Goal: Navigation & Orientation: Find specific page/section

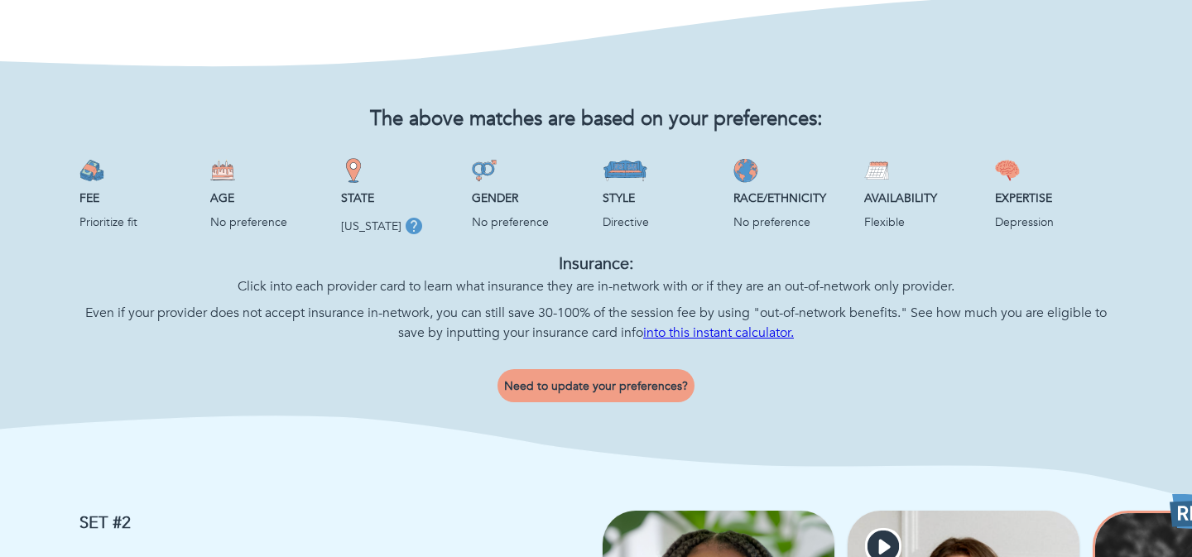
scroll to position [670, 0]
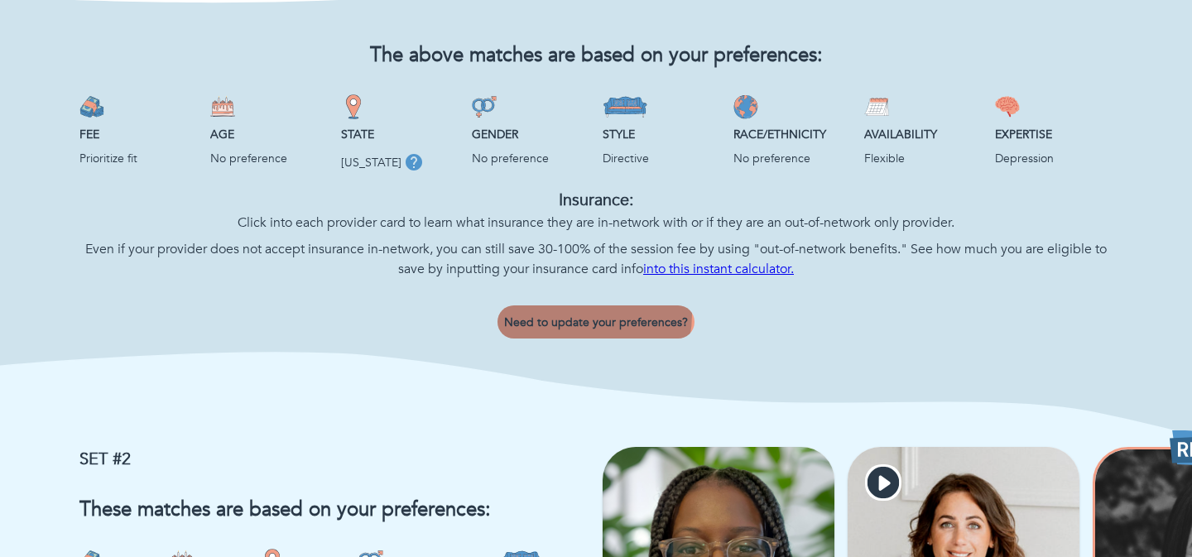
click at [574, 315] on span "Need to update your preferences?" at bounding box center [596, 323] width 184 height 16
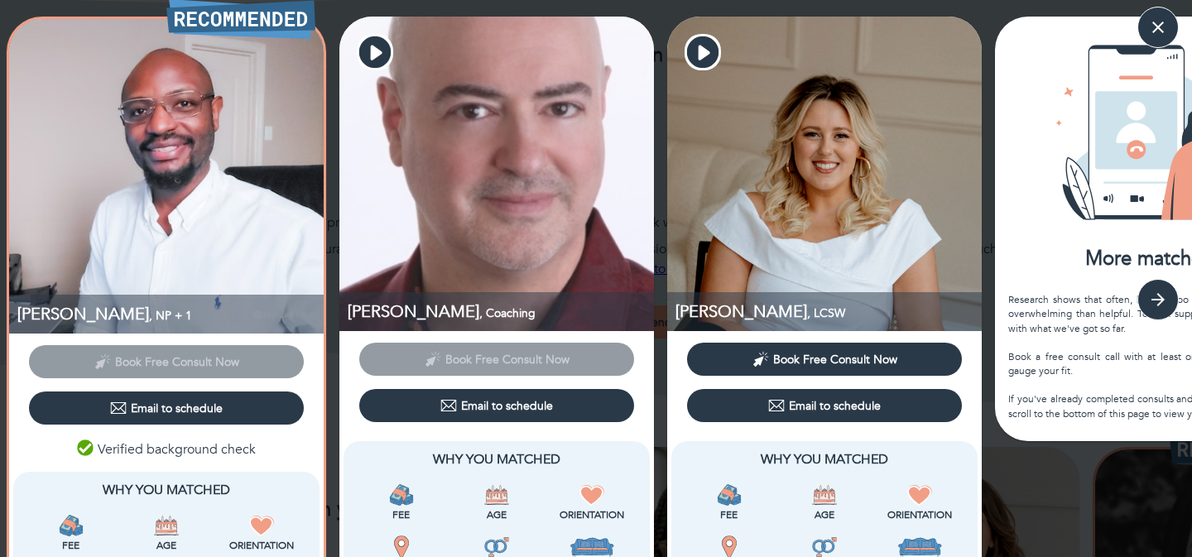
scroll to position [57, 0]
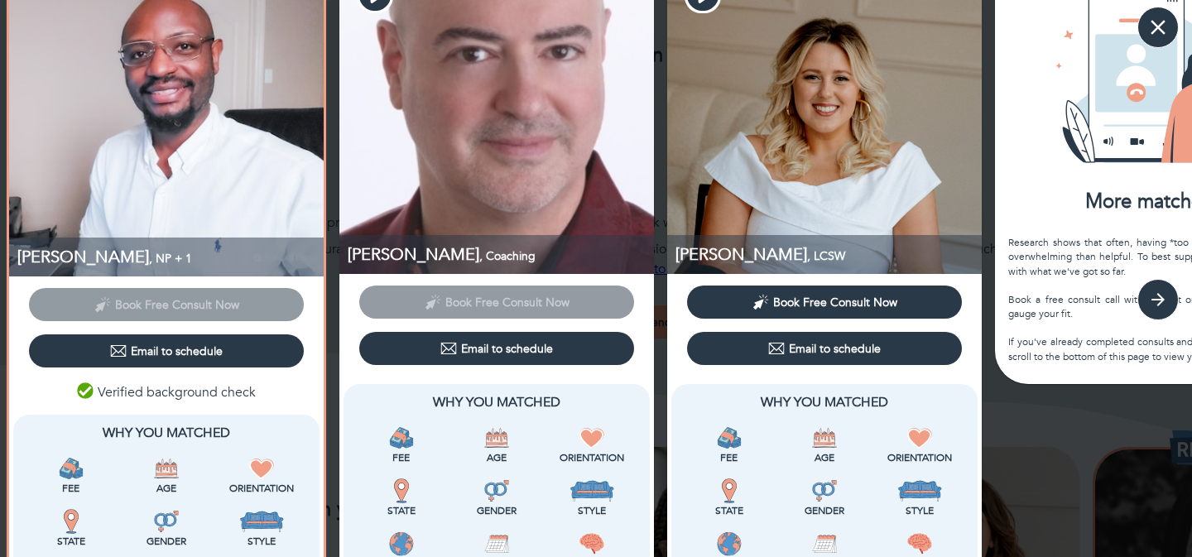
click at [1163, 25] on icon "button" at bounding box center [1158, 27] width 25 height 25
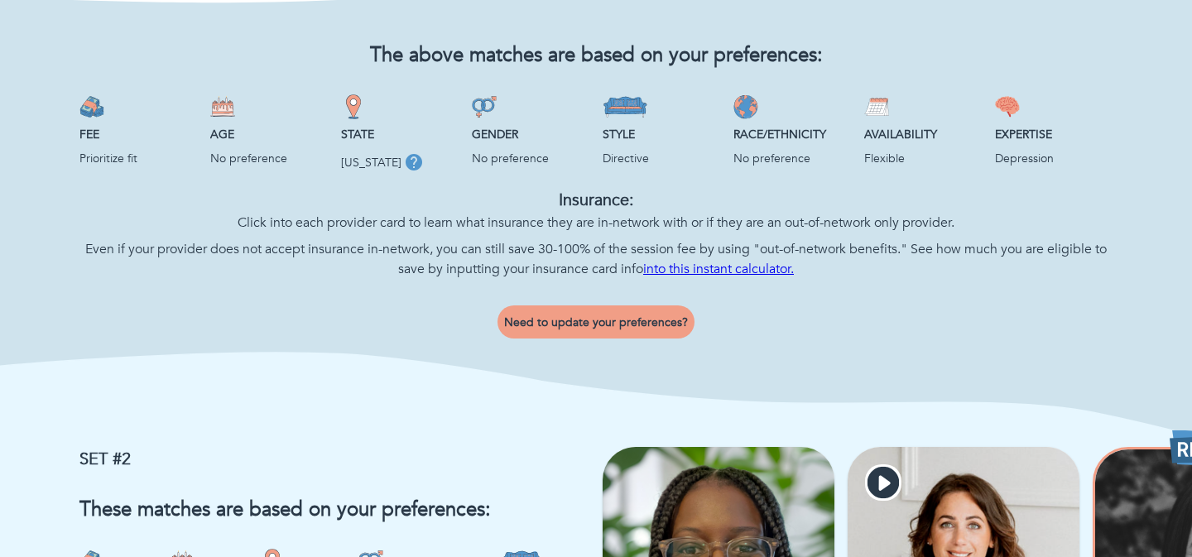
scroll to position [0, 0]
click at [639, 323] on span "Need to update your preferences?" at bounding box center [596, 323] width 184 height 16
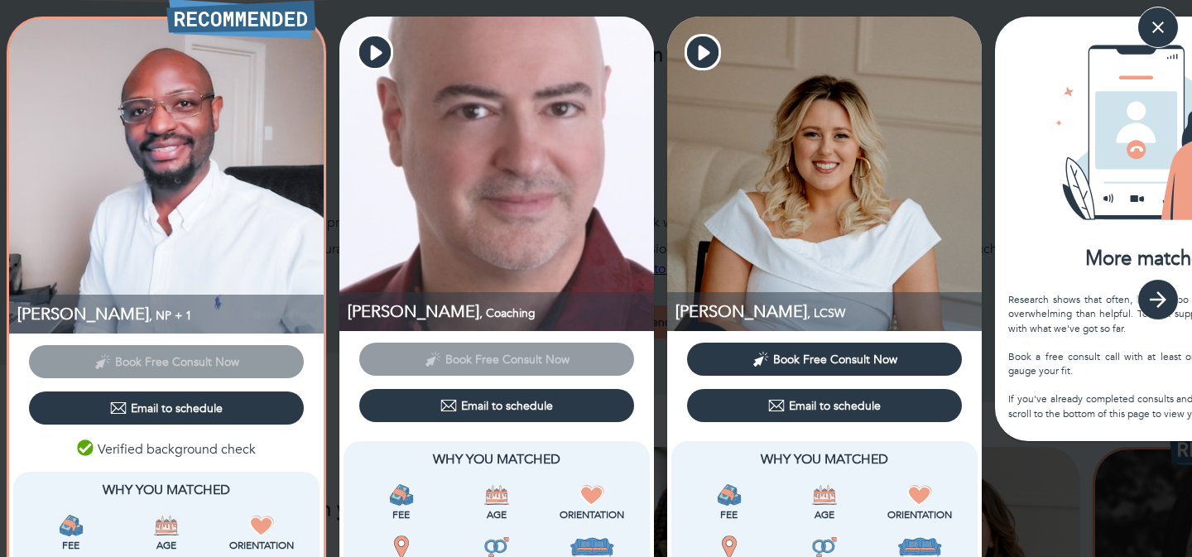
click at [1176, 294] on button "button" at bounding box center [1158, 299] width 41 height 41
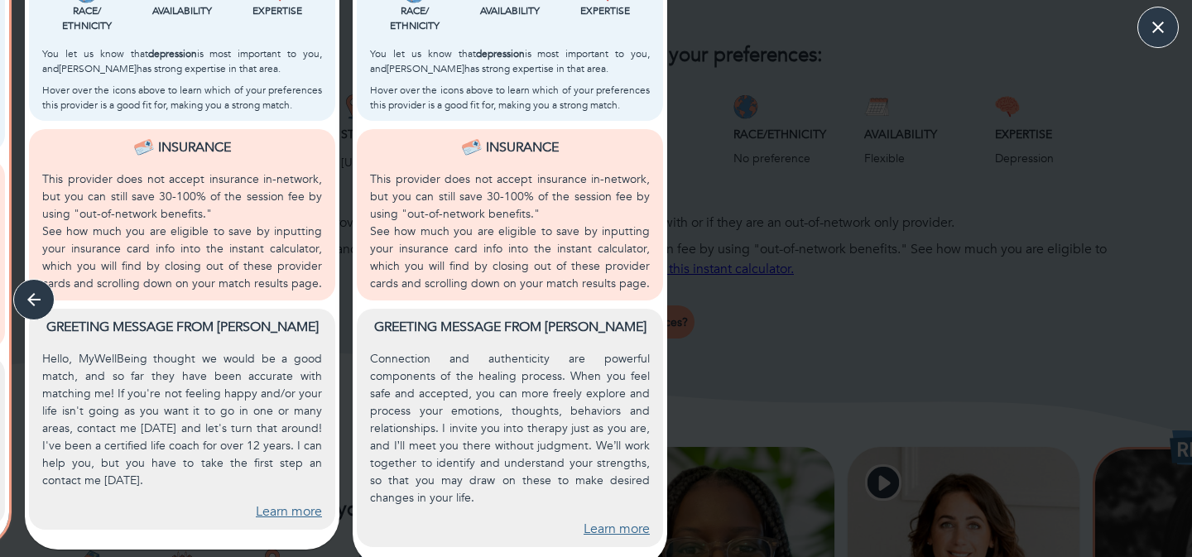
scroll to position [620, 0]
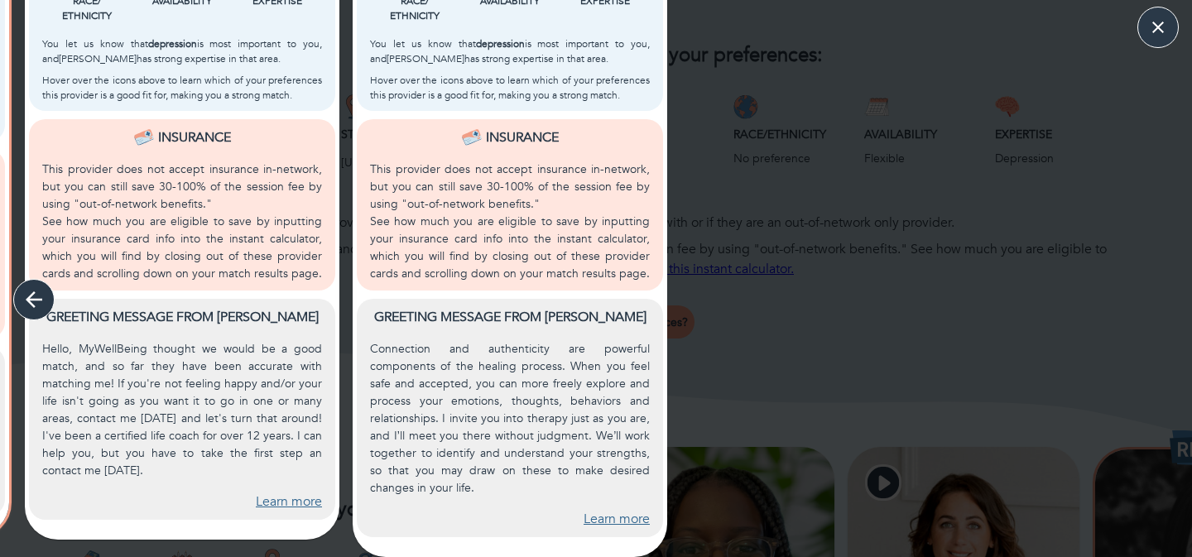
click at [35, 291] on icon "button" at bounding box center [34, 299] width 25 height 25
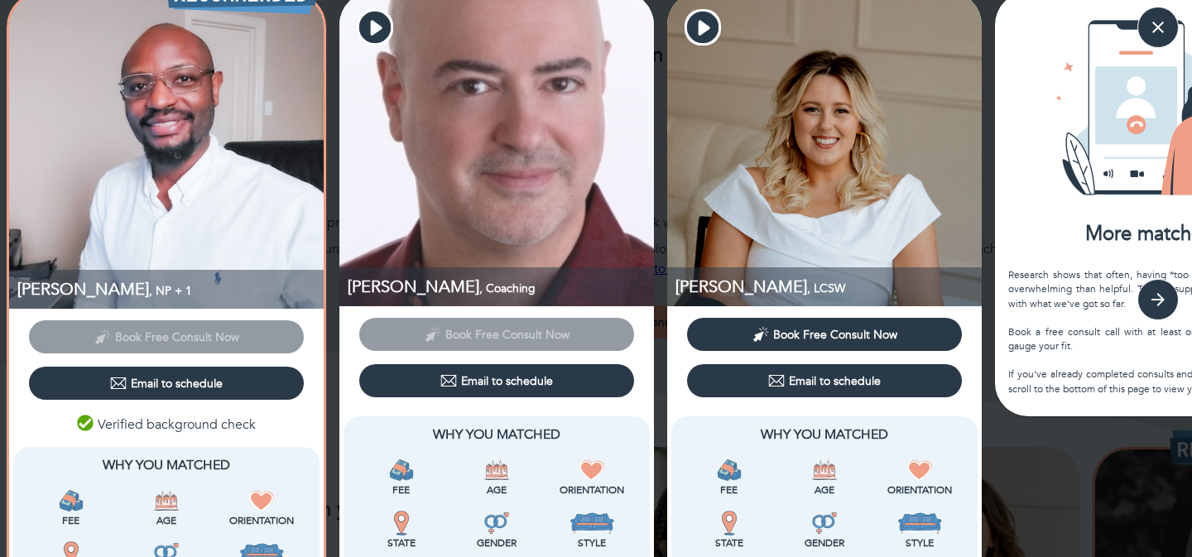
scroll to position [0, 0]
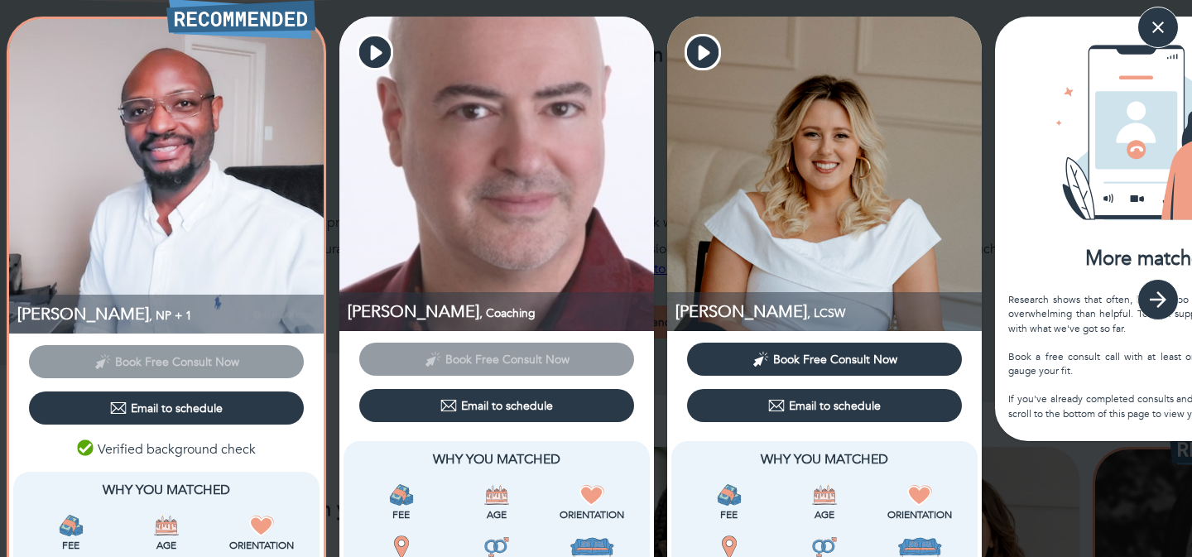
click at [1163, 301] on icon "button" at bounding box center [1158, 299] width 17 height 17
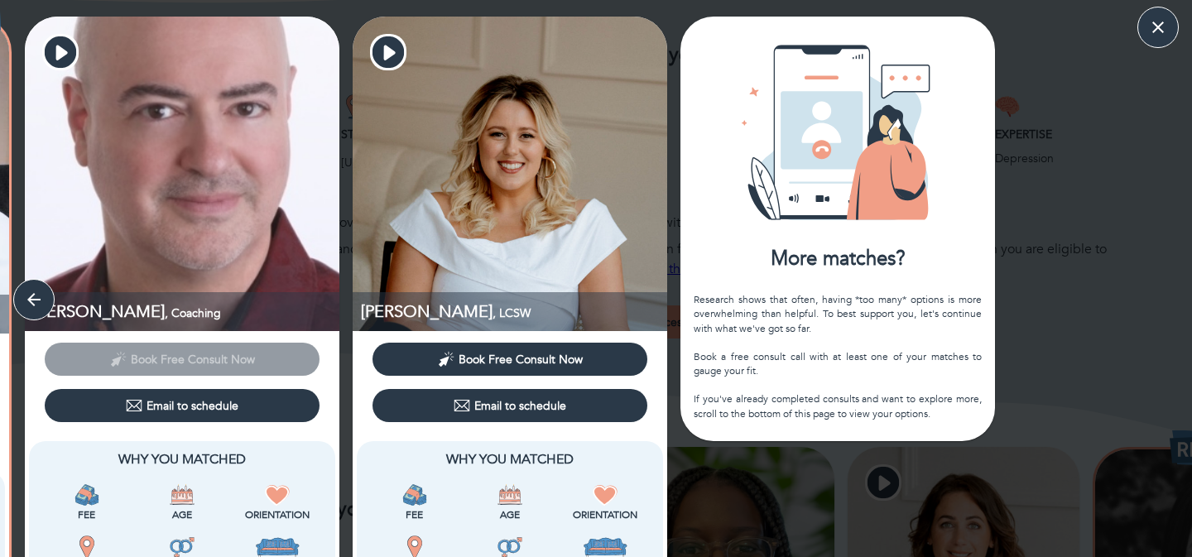
click at [902, 342] on div "Research shows that often, having *too many* options is more overwhelming than …" at bounding box center [838, 357] width 288 height 128
click at [910, 390] on div "Research shows that often, having *too many* options is more overwhelming than …" at bounding box center [838, 357] width 288 height 128
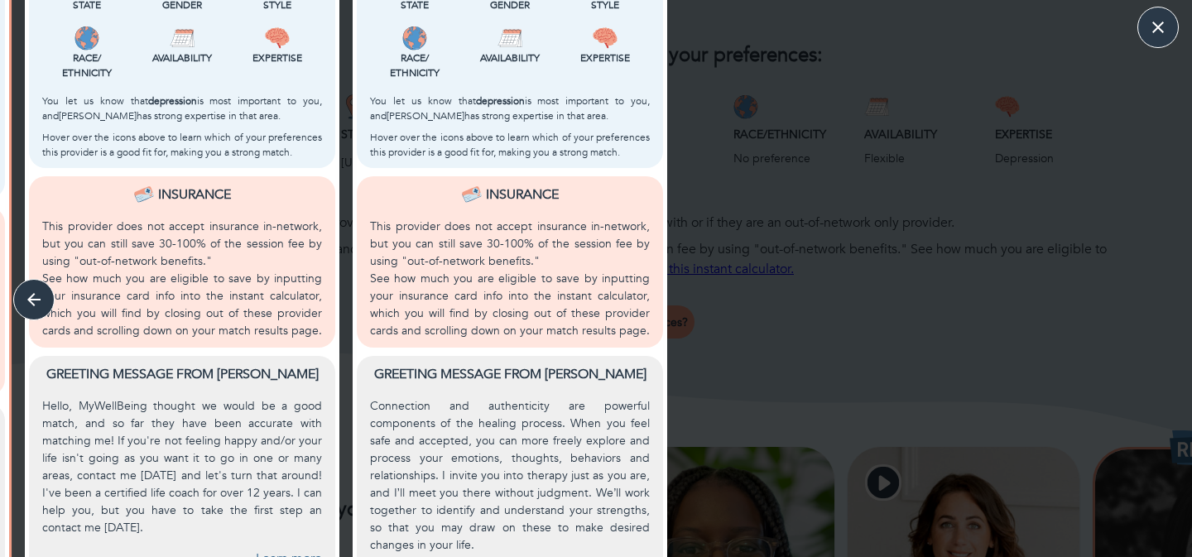
scroll to position [566, 0]
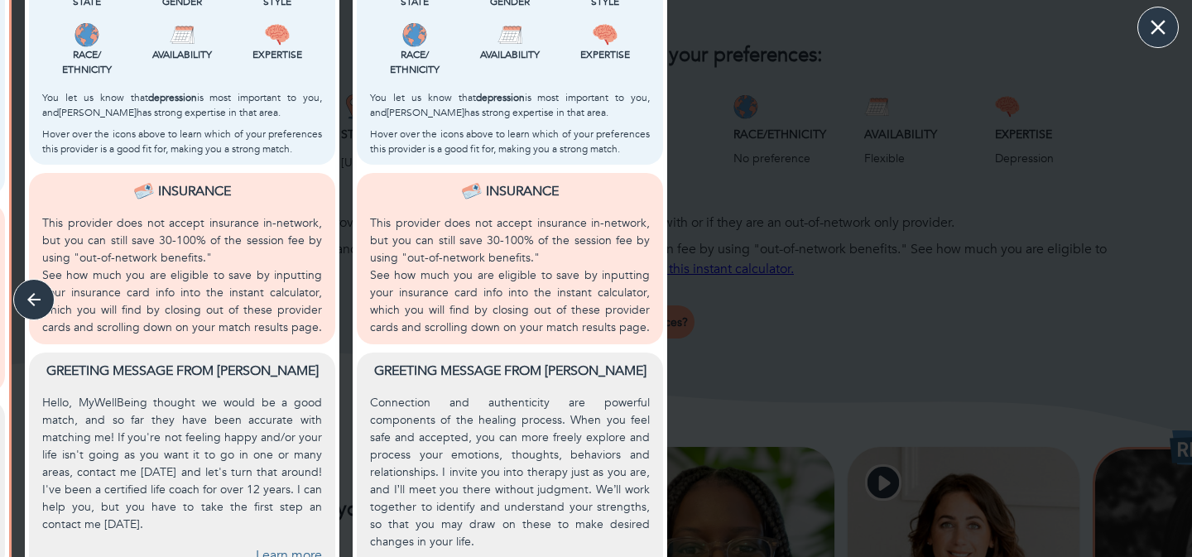
click at [1161, 31] on icon "button" at bounding box center [1158, 27] width 25 height 25
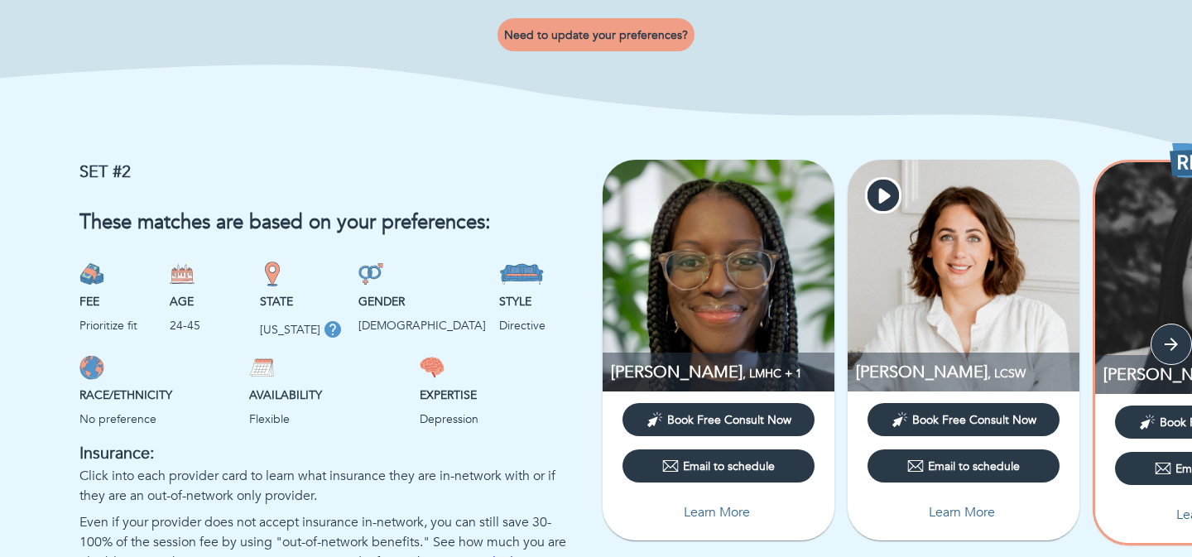
scroll to position [972, 0]
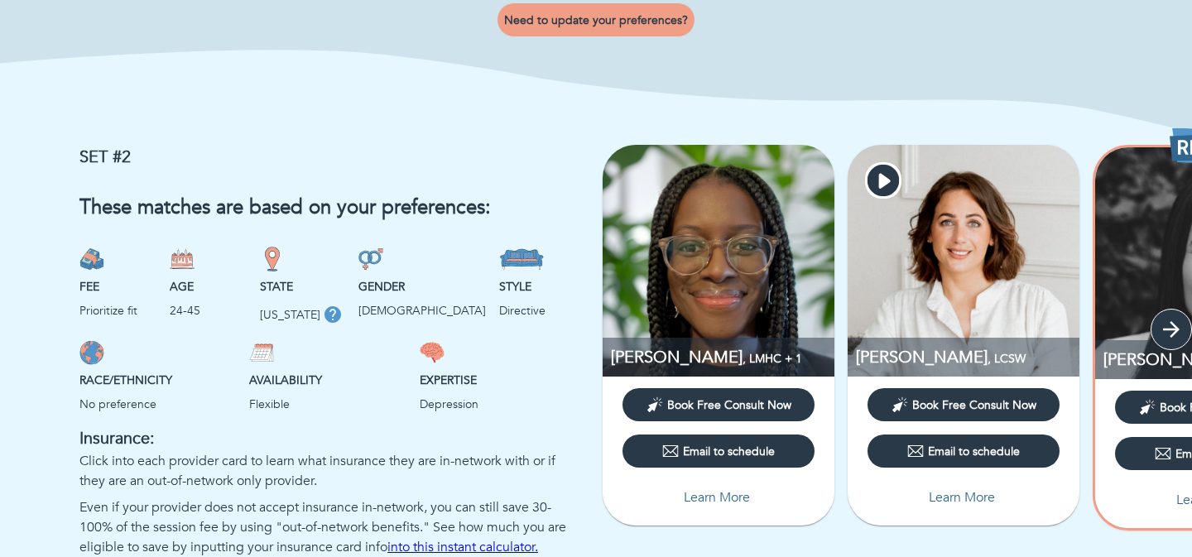
click at [1169, 334] on icon "button" at bounding box center [1171, 329] width 25 height 25
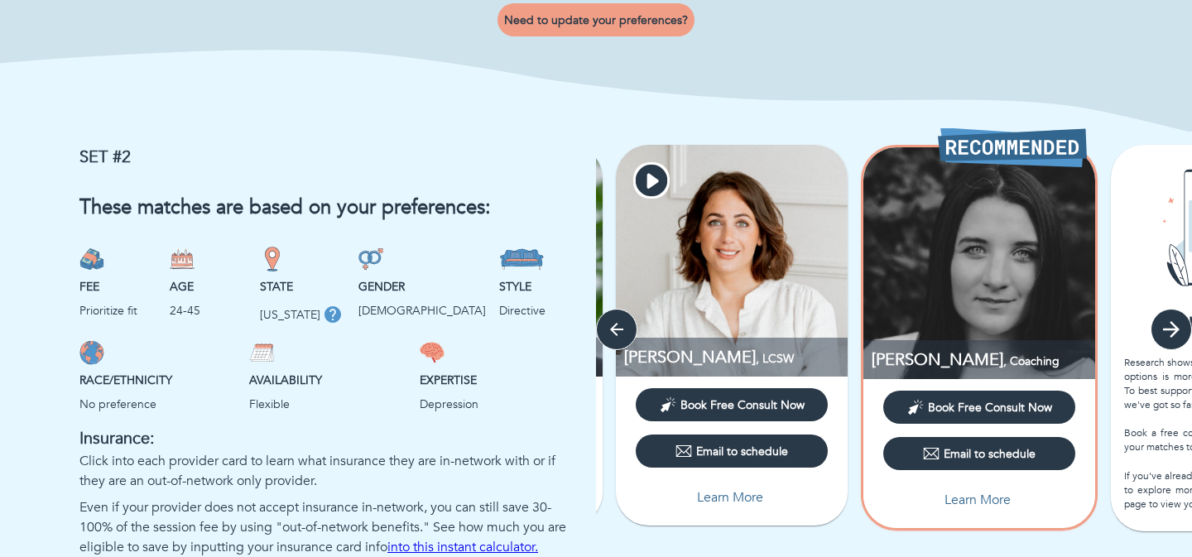
click at [1169, 334] on icon "button" at bounding box center [1171, 329] width 25 height 25
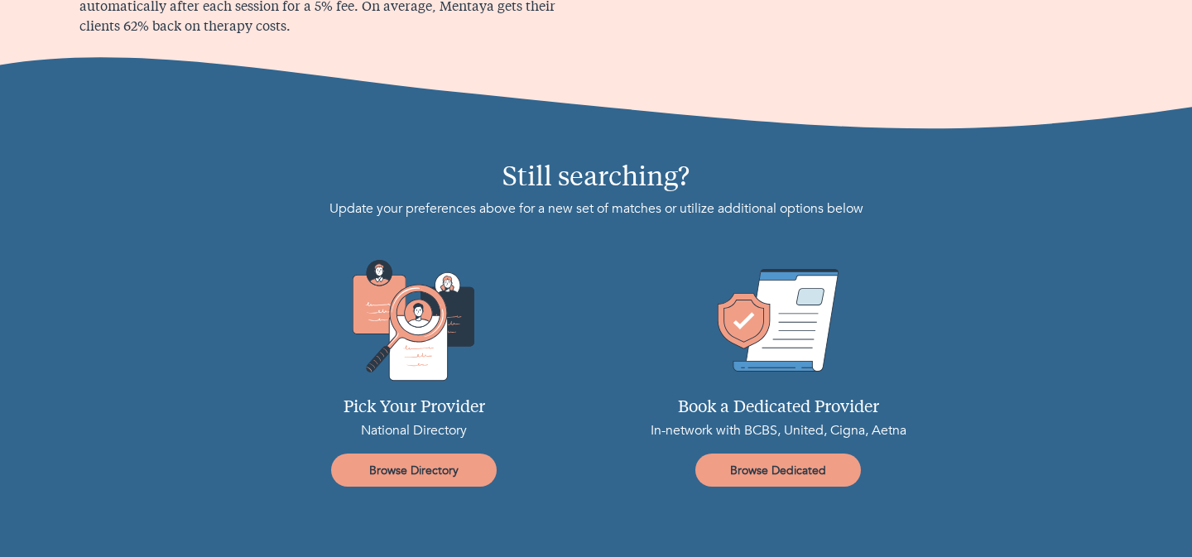
scroll to position [2085, 0]
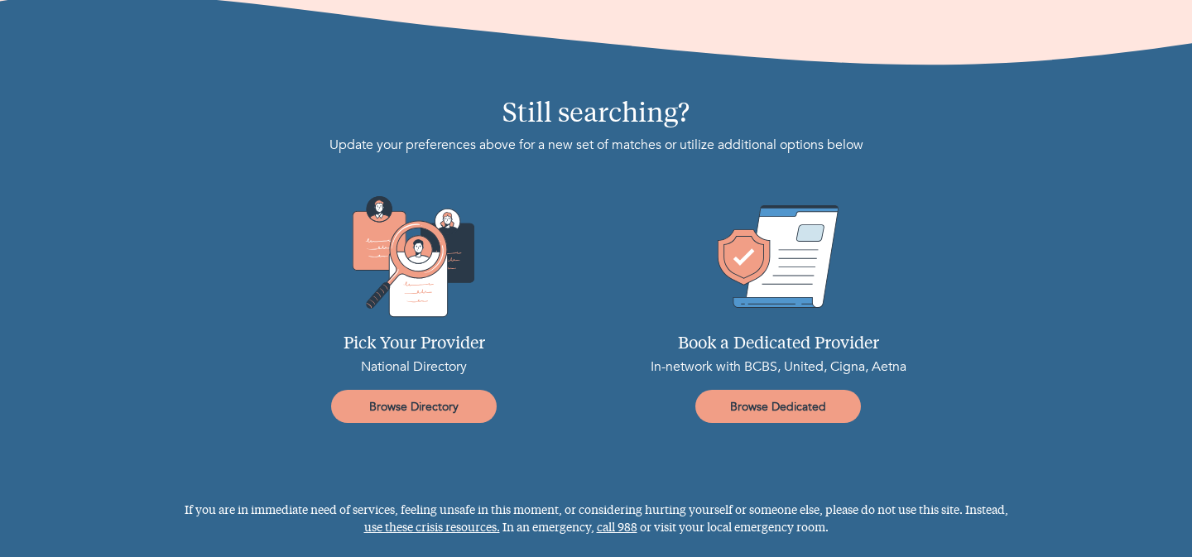
click at [470, 402] on span "Browse Directory" at bounding box center [414, 407] width 152 height 16
